Goal: Check status: Check status

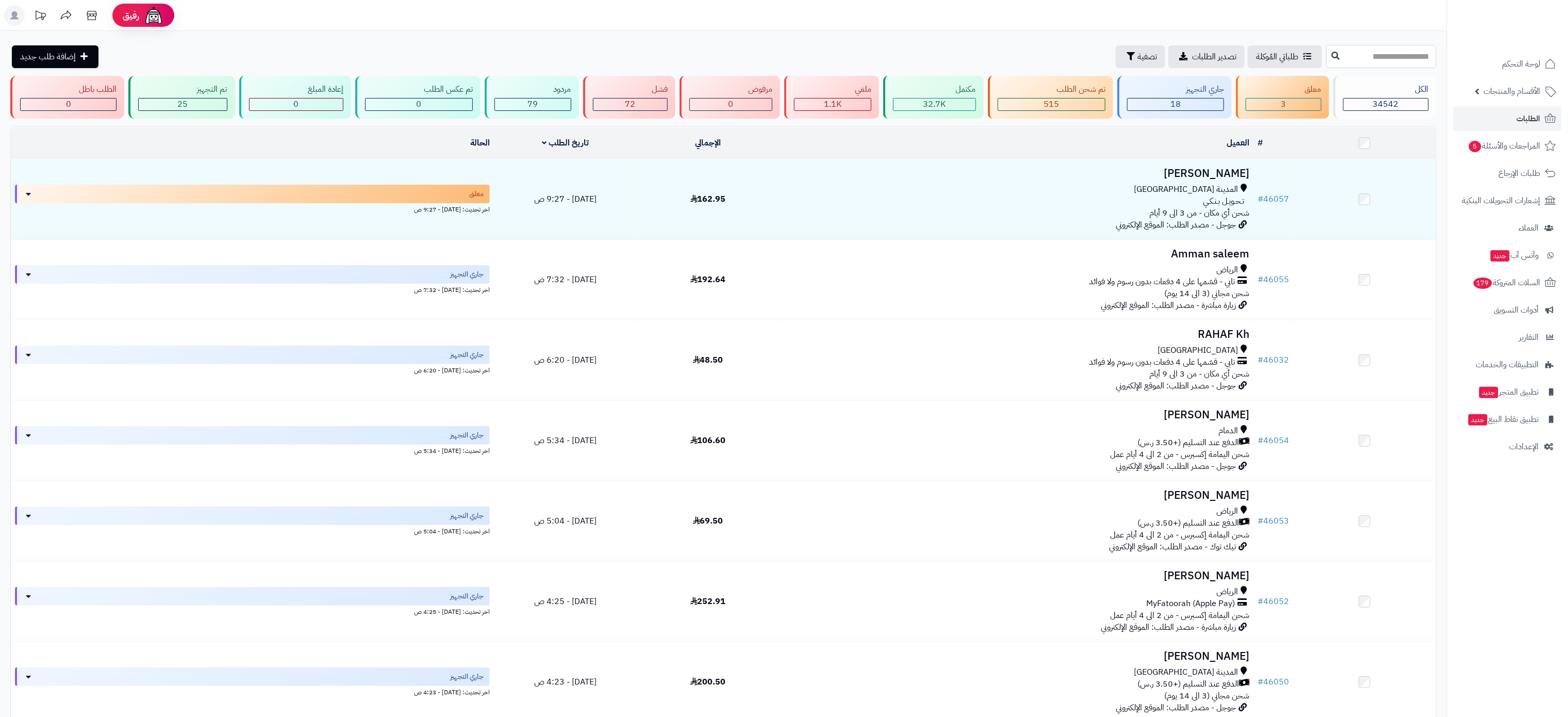
click at [1371, 56] on input "text" at bounding box center [1381, 57] width 110 height 23
drag, startPoint x: 1349, startPoint y: 47, endPoint x: 1473, endPoint y: 55, distance: 124.3
type input "******"
click at [1473, 55] on link "لوحة التحكم" at bounding box center [1508, 64] width 108 height 25
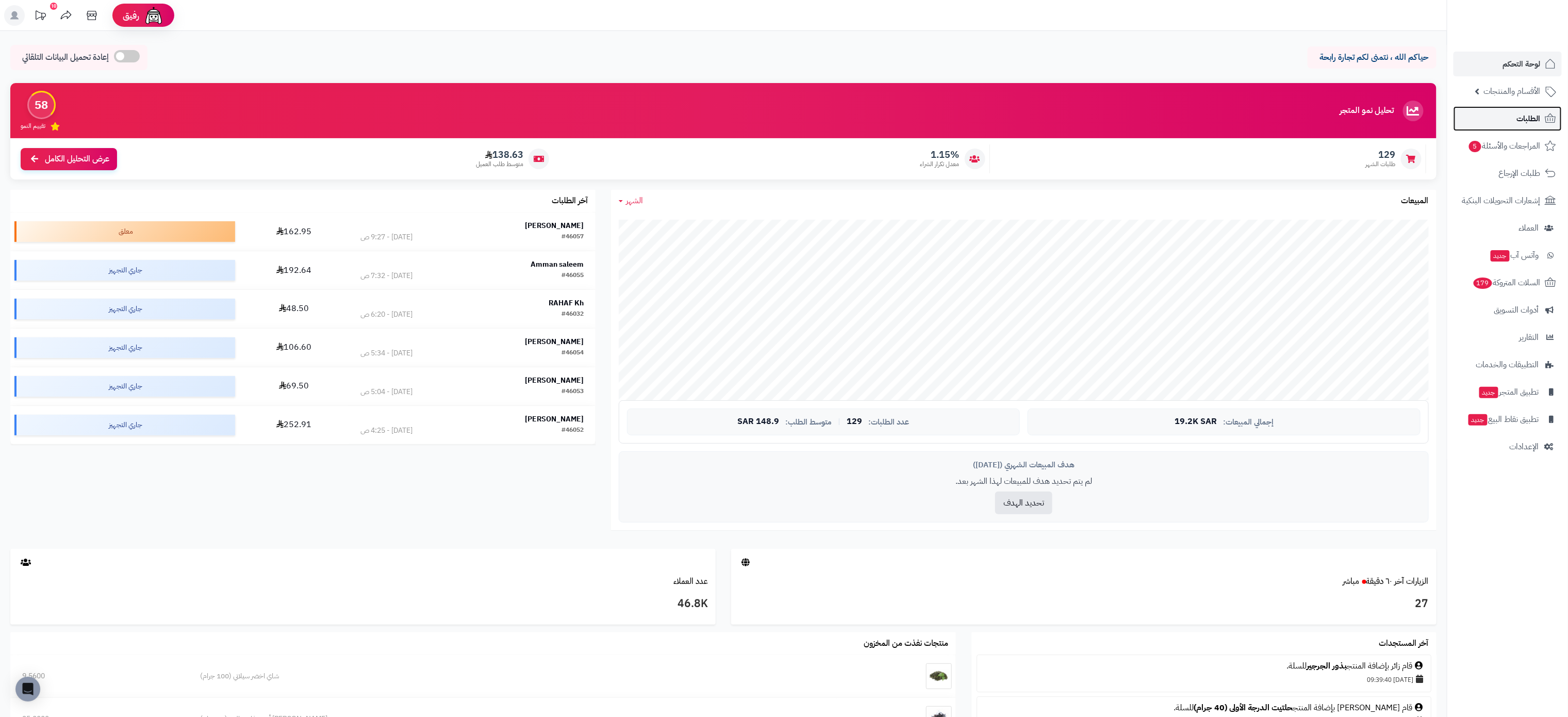
click at [1515, 117] on link "الطلبات" at bounding box center [1508, 119] width 108 height 25
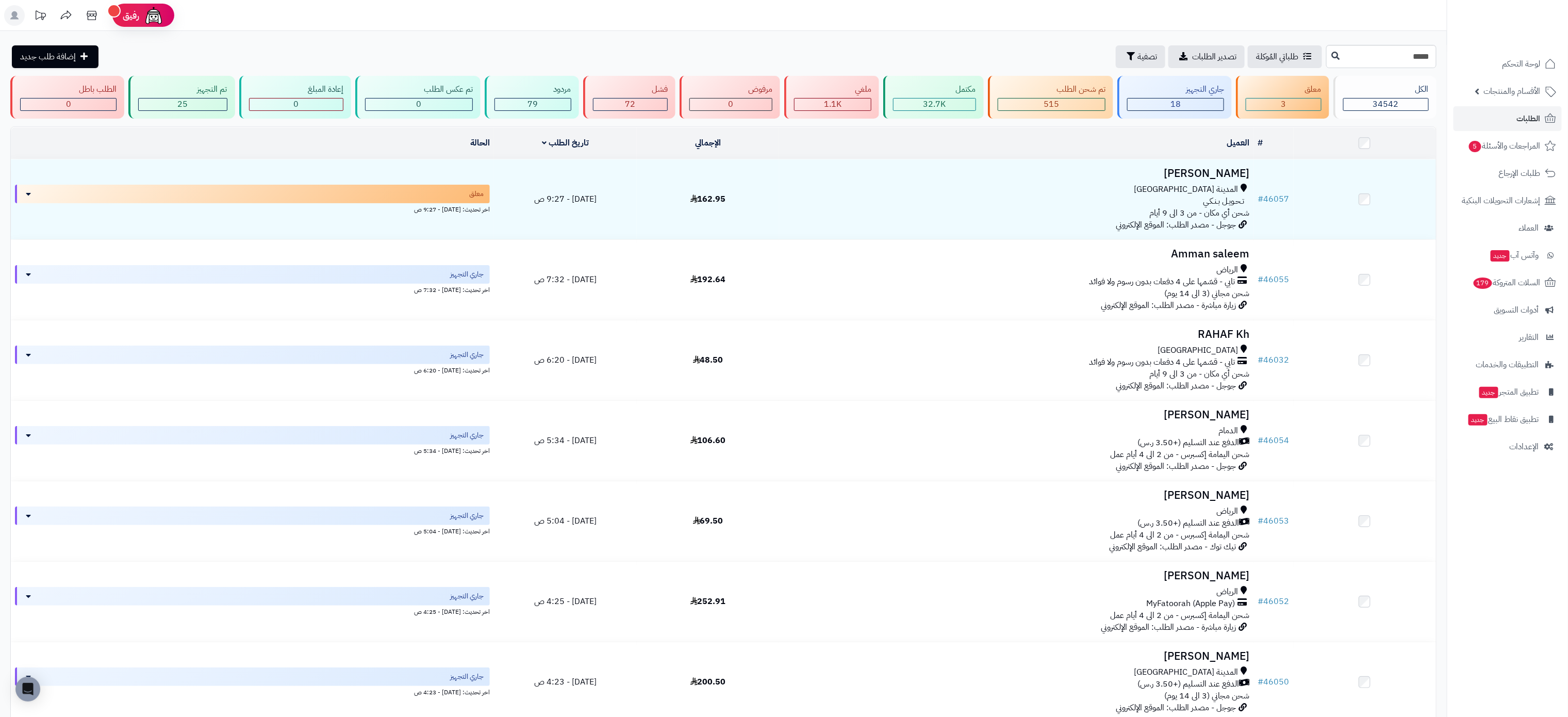
type input "*****"
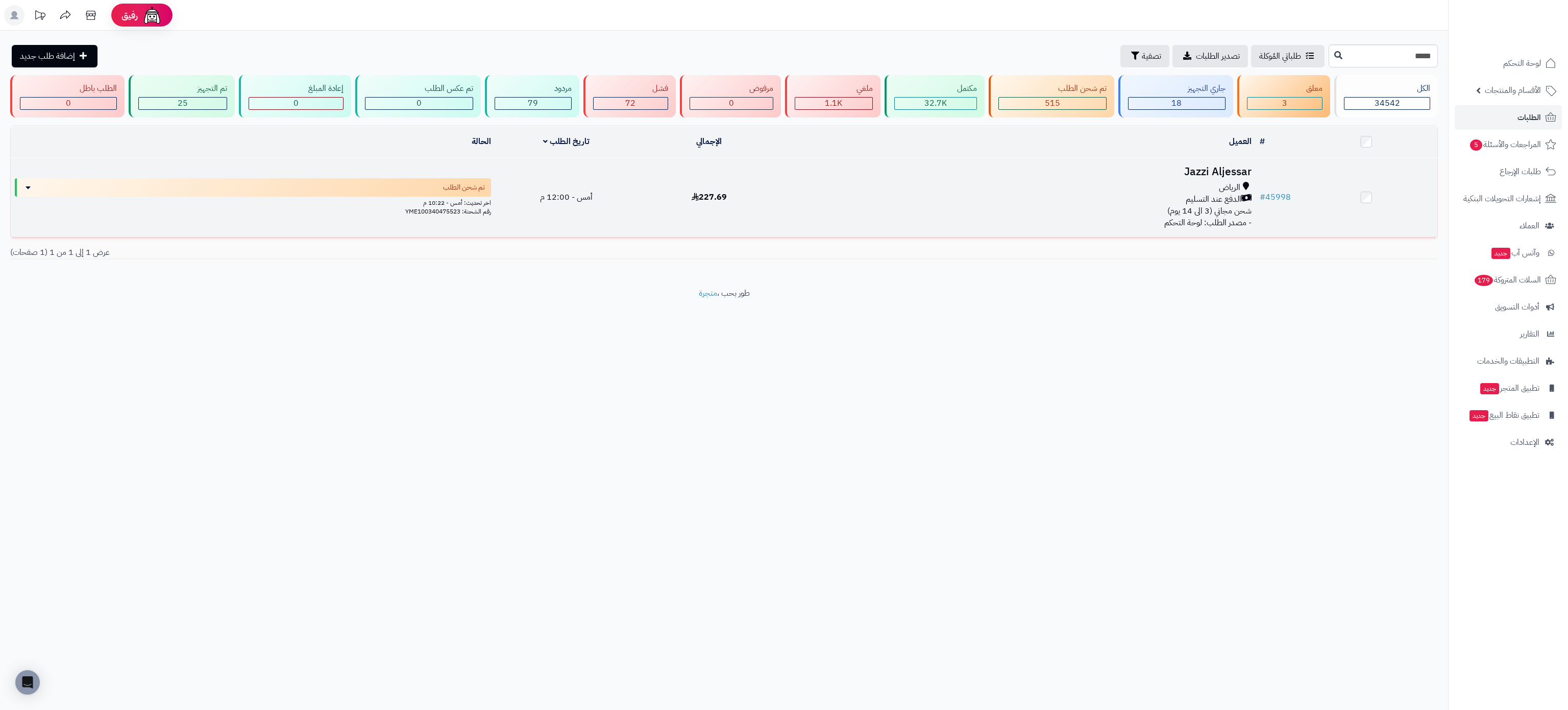
click at [1225, 174] on h3 "Jazzi Aljessar" at bounding box center [1018, 172] width 467 height 12
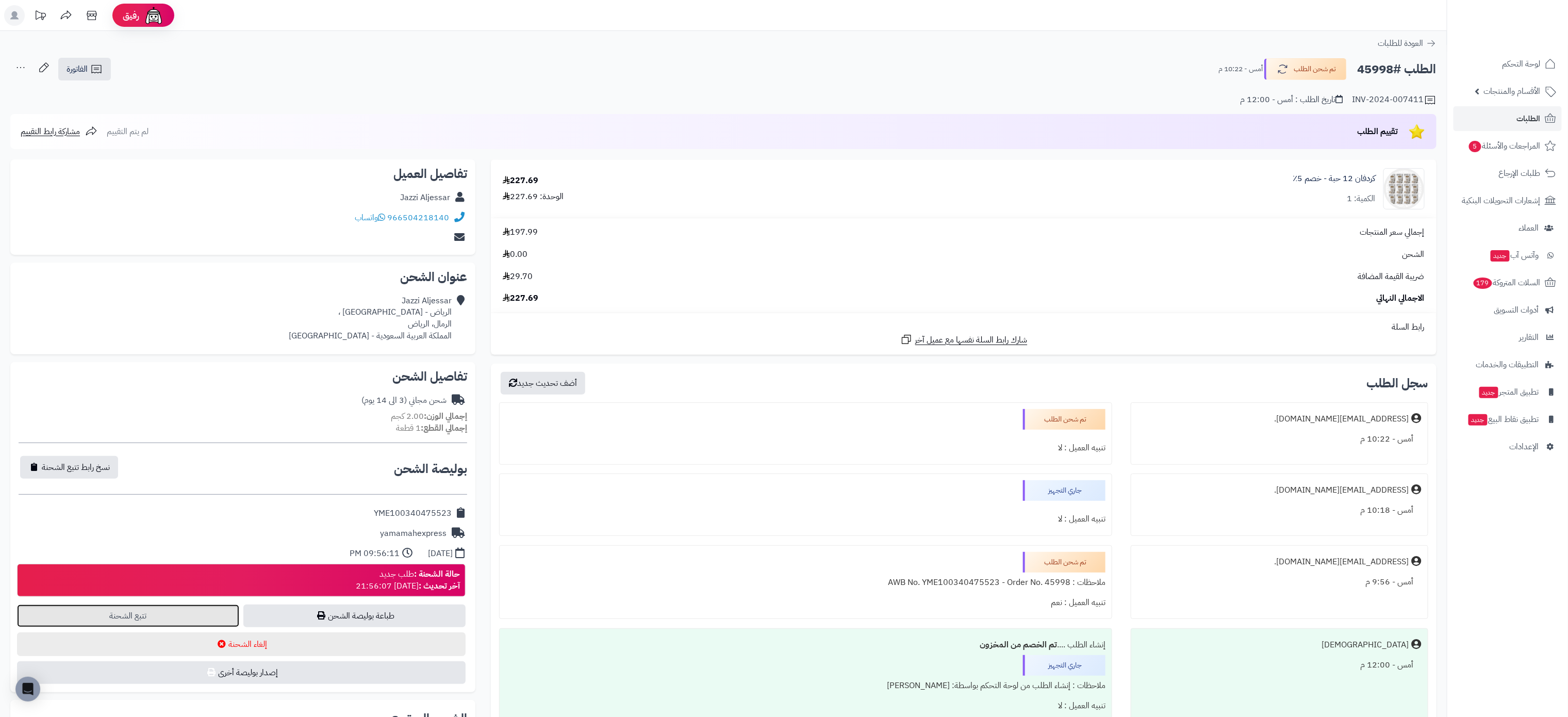
click at [148, 625] on link "تتبع الشحنة" at bounding box center [128, 616] width 222 height 23
drag, startPoint x: 1394, startPoint y: 69, endPoint x: 1357, endPoint y: 68, distance: 37.0
click at [1358, 68] on h2 "الطلب #45998" at bounding box center [1397, 69] width 79 height 21
copy h2 "45998"
